Goal: Information Seeking & Learning: Find specific fact

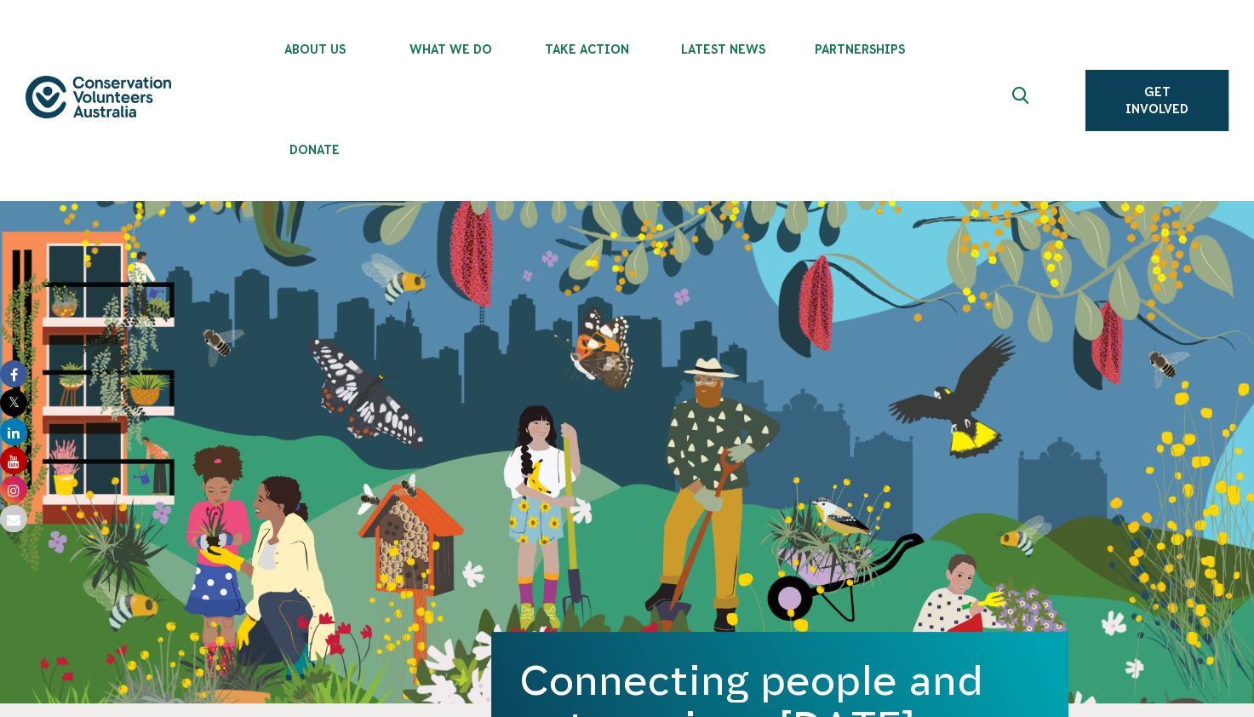
click at [1026, 89] on use "Expand search box" at bounding box center [1020, 95] width 16 height 17
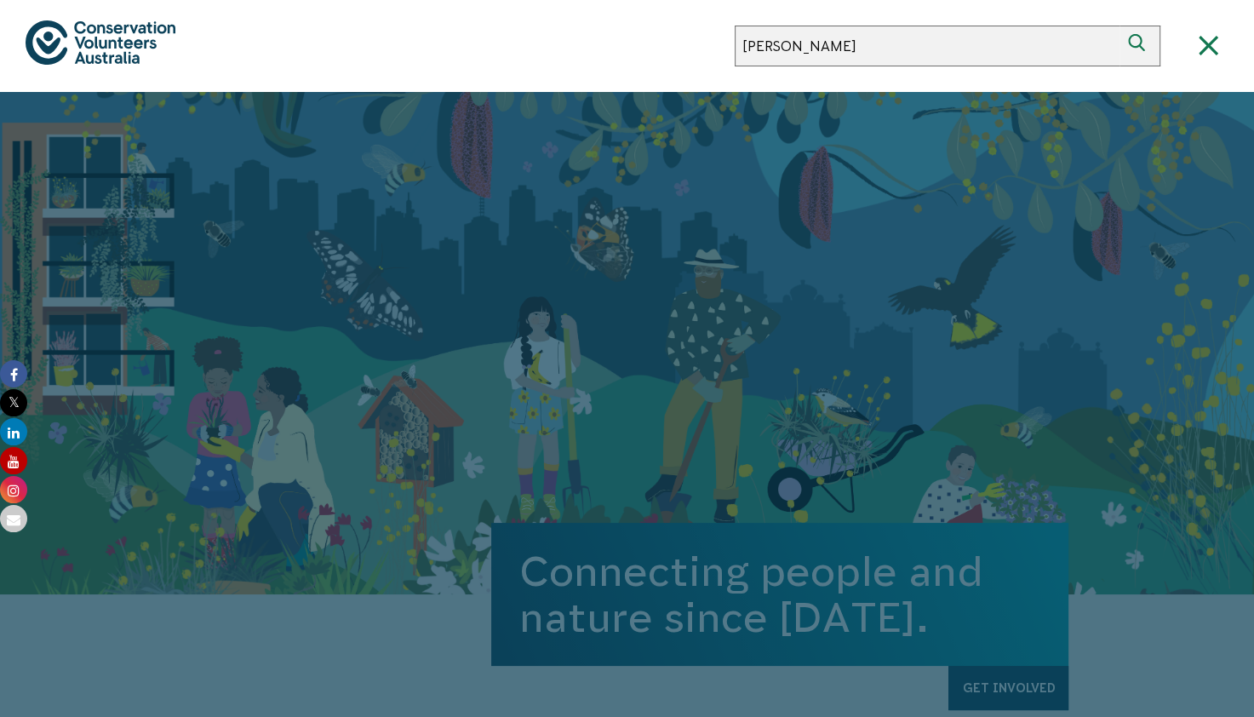
type input "[PERSON_NAME]"
click at [1119, 26] on button "Search" at bounding box center [1139, 46] width 41 height 41
click at [1137, 46] on use "submit" at bounding box center [1136, 42] width 16 height 17
click at [1119, 26] on button "Search" at bounding box center [1139, 46] width 41 height 41
click at [999, 49] on input "[PERSON_NAME]" at bounding box center [927, 46] width 385 height 41
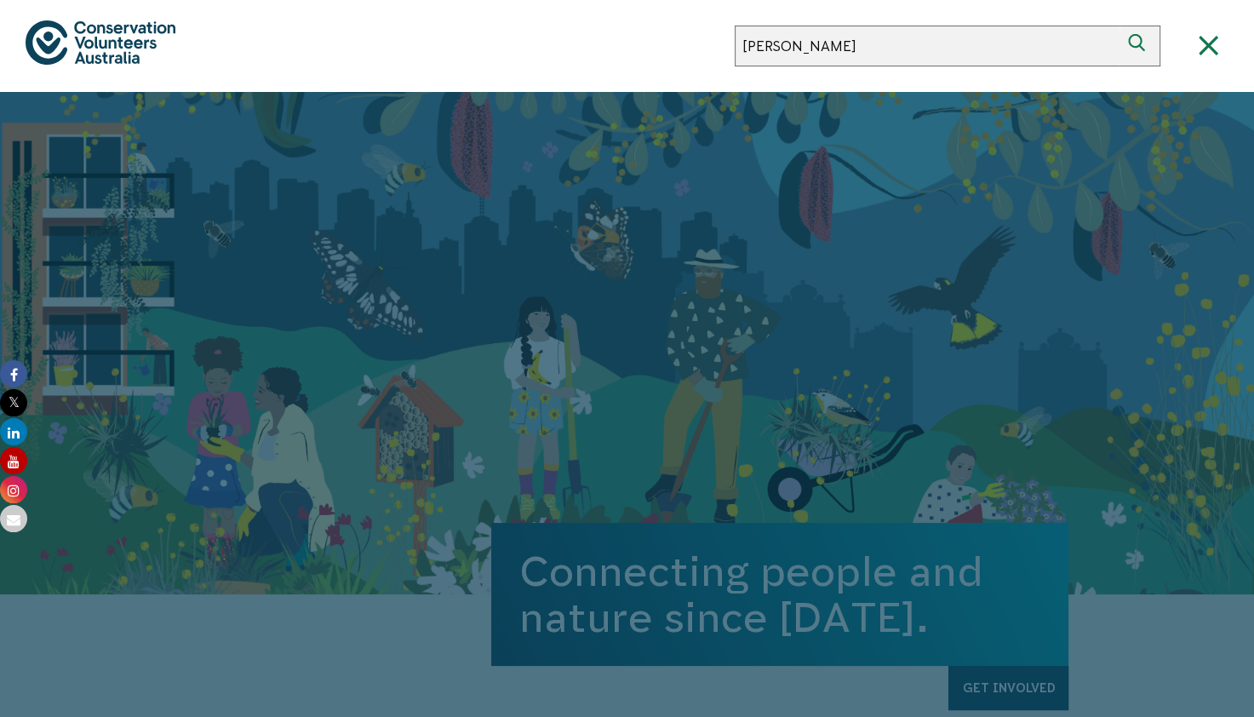
click at [1119, 26] on button "Search" at bounding box center [1139, 46] width 41 height 41
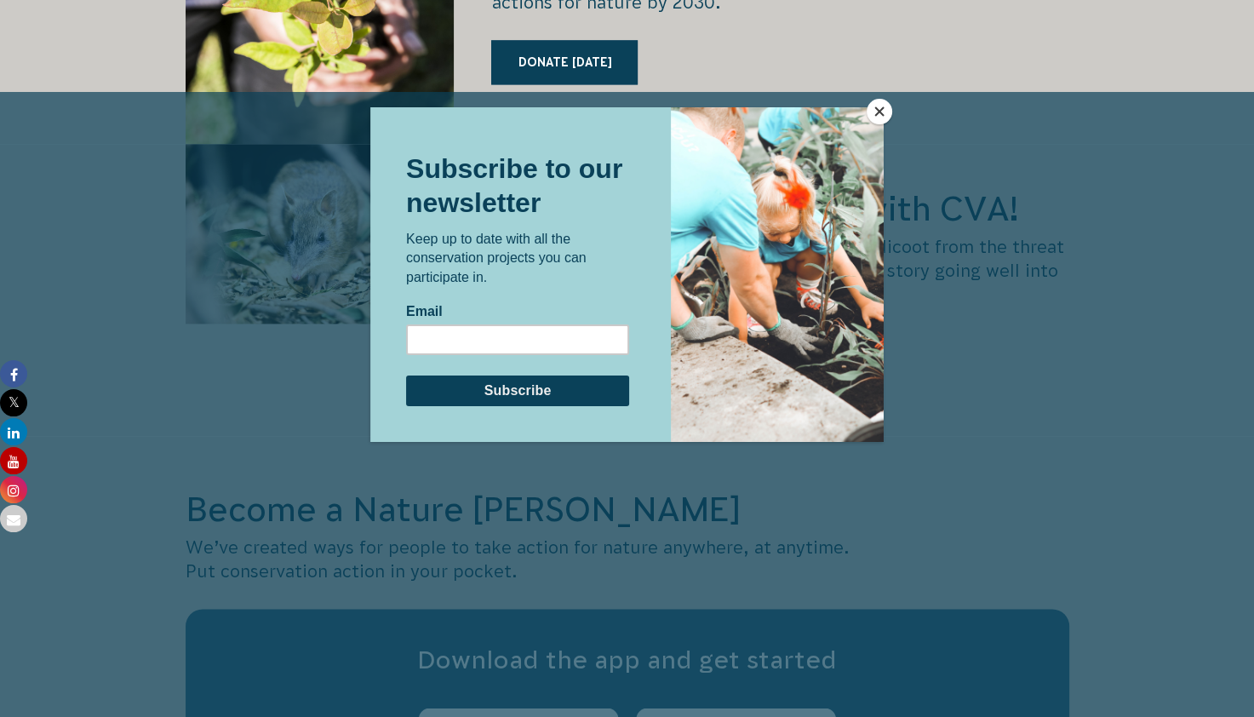
scroll to position [2468, 0]
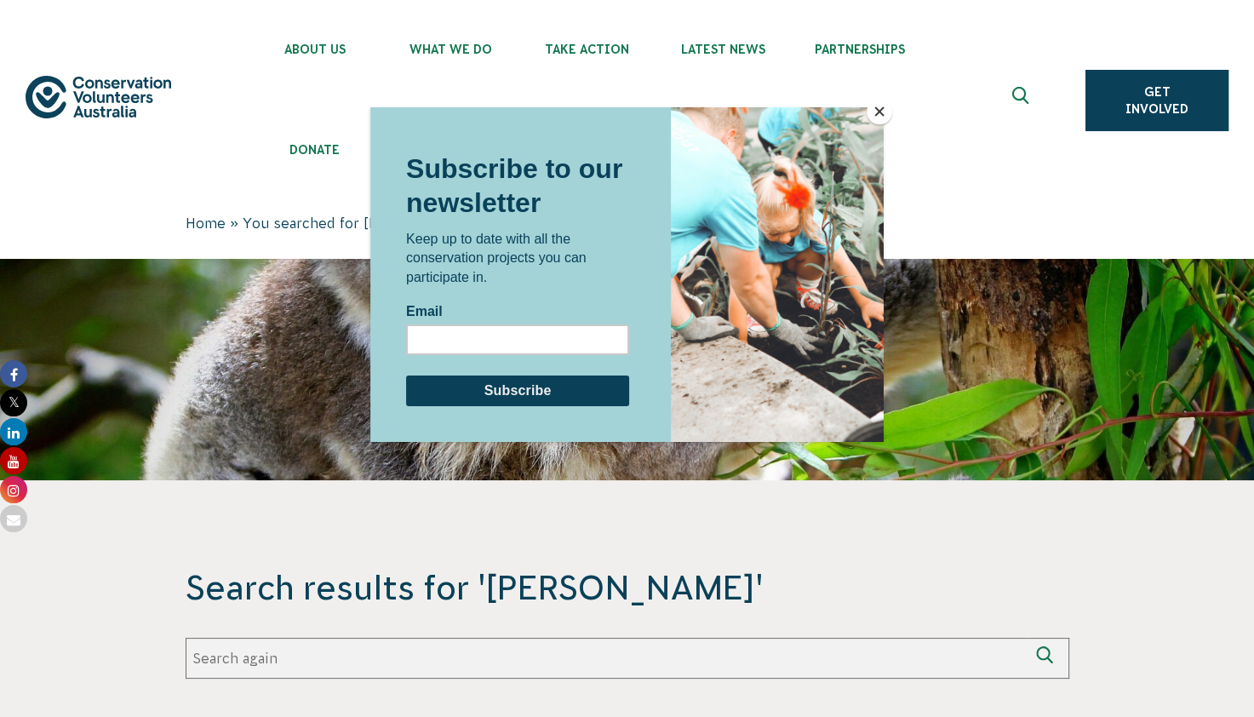
click at [883, 106] on button "Close" at bounding box center [879, 112] width 26 height 26
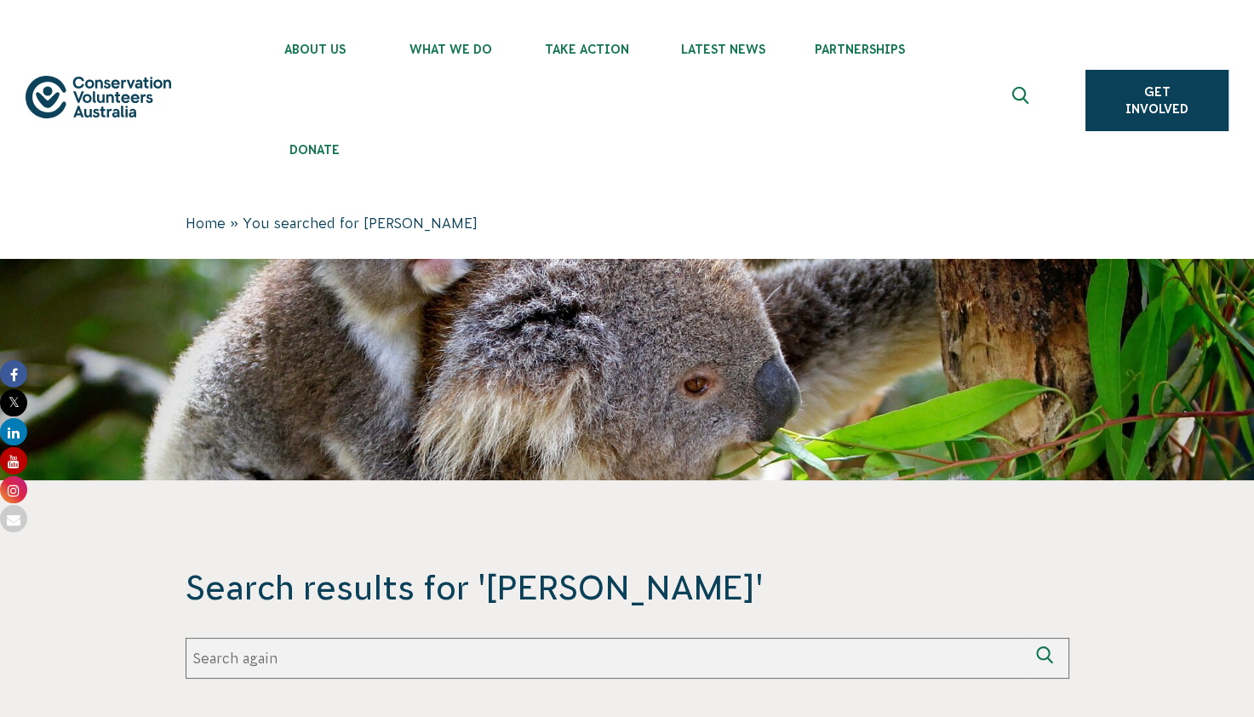
click at [1021, 92] on icon "Expand search box" at bounding box center [1021, 100] width 21 height 26
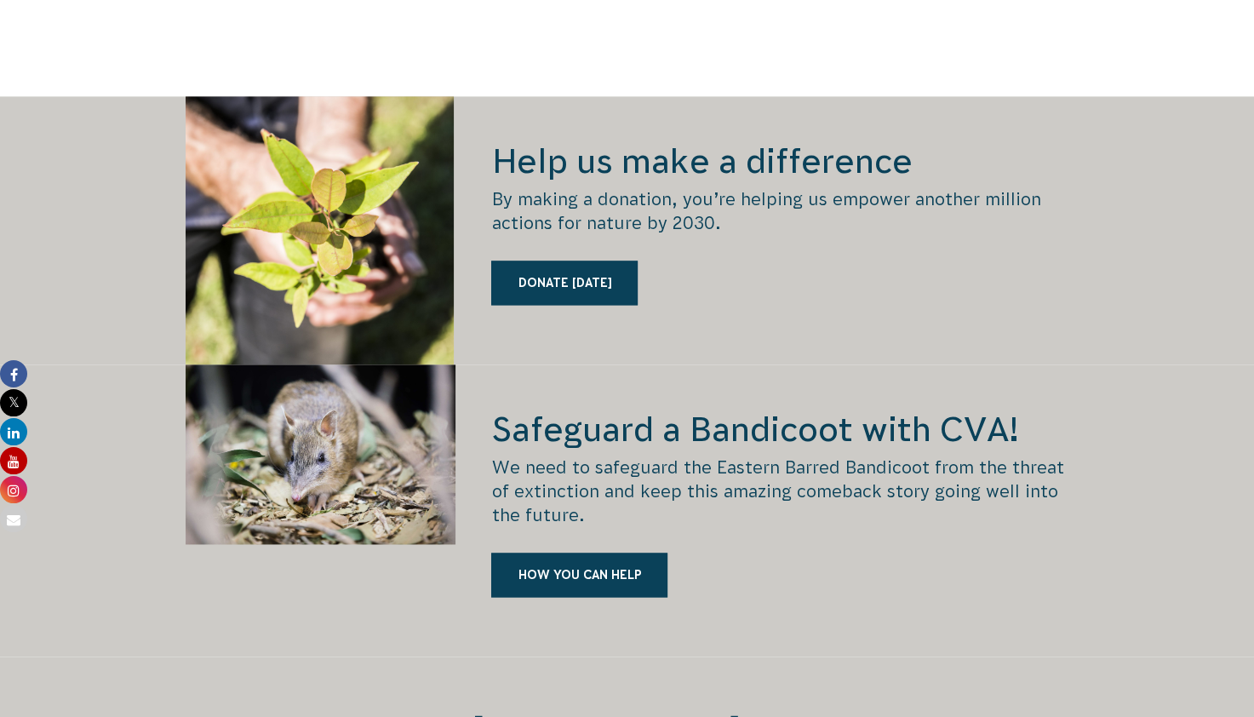
scroll to position [2468, 0]
